Goal: Check status: Check status

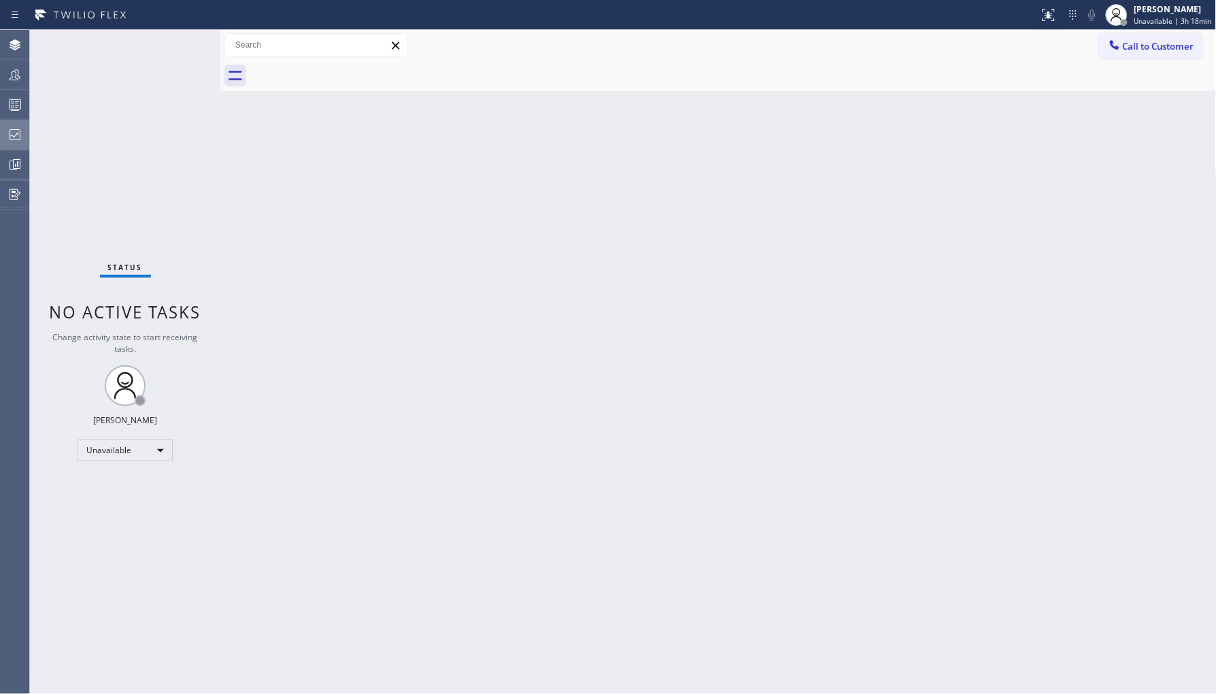
click at [5, 124] on div at bounding box center [15, 134] width 30 height 27
